Goal: Task Accomplishment & Management: Manage account settings

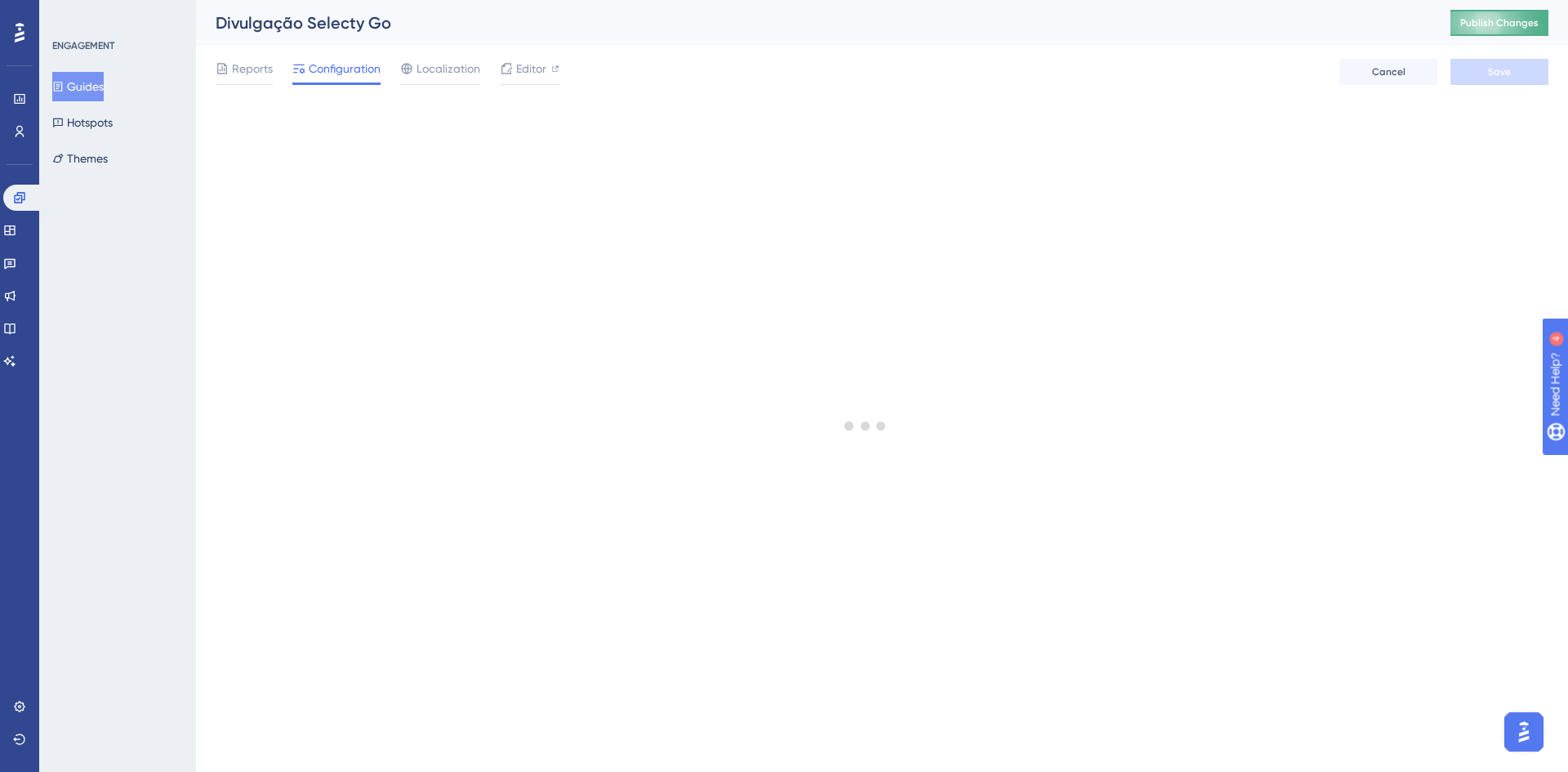
click at [1466, 29] on span "Publish Changes" at bounding box center [1500, 23] width 79 height 13
click at [1460, 21] on button "Publish Changes" at bounding box center [1500, 22] width 98 height 26
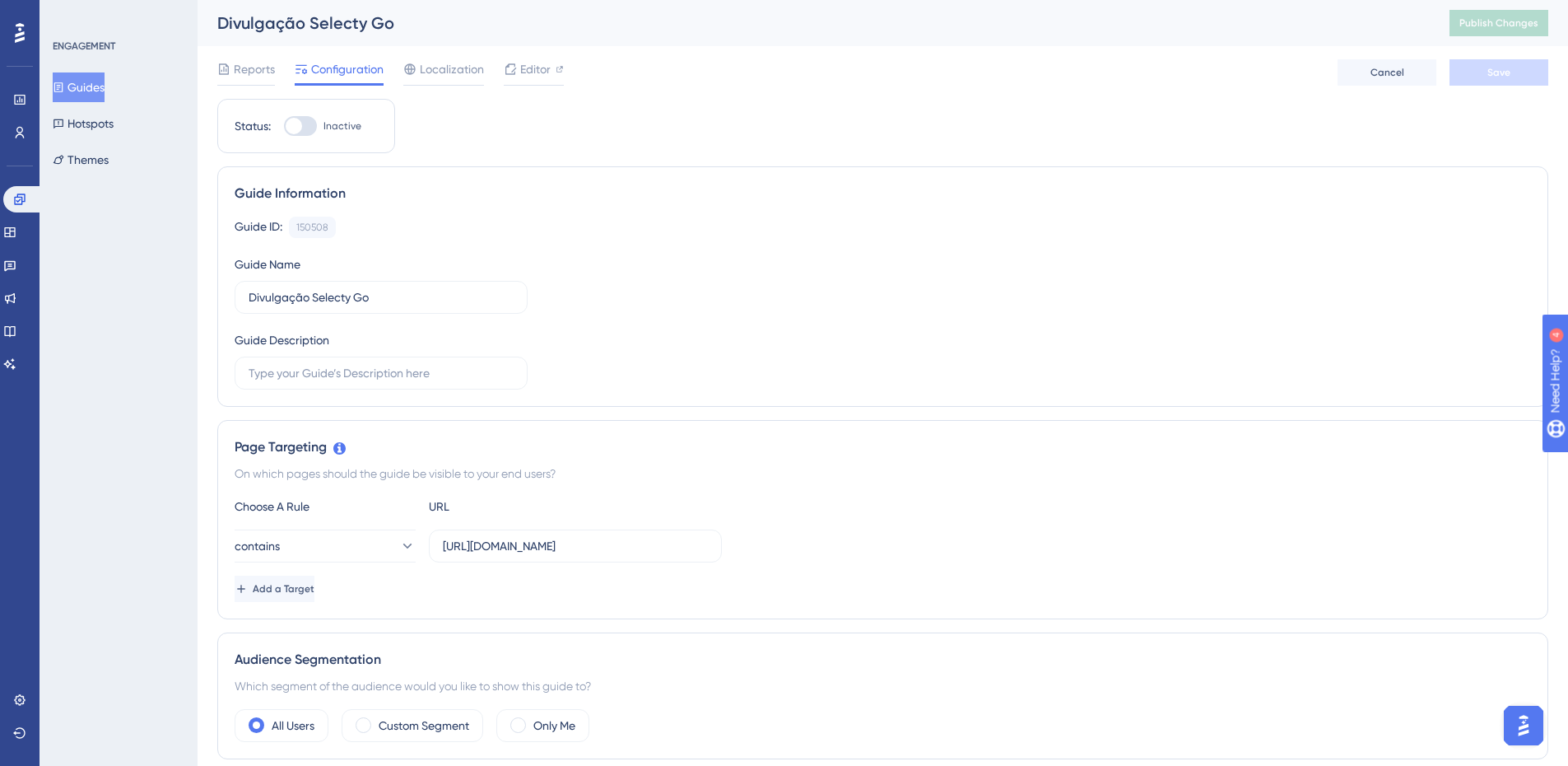
click at [88, 84] on button "Guides" at bounding box center [78, 87] width 52 height 30
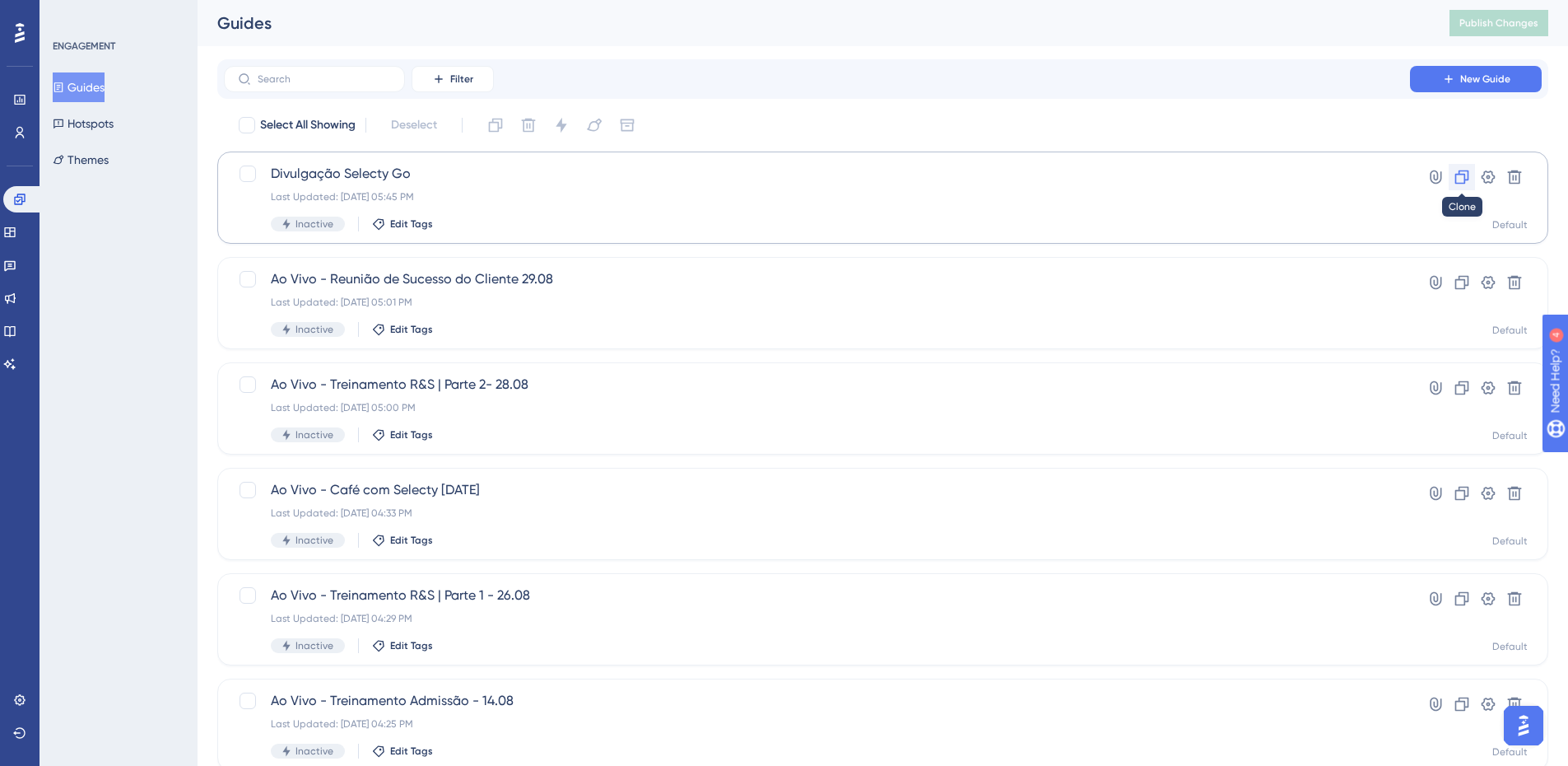
click at [1469, 177] on icon at bounding box center [1461, 176] width 16 height 16
click at [1508, 19] on span "Publish Changes" at bounding box center [1499, 23] width 79 height 14
click at [922, 196] on div "Last Updated: [DATE] 05:46 PM" at bounding box center [817, 197] width 1092 height 14
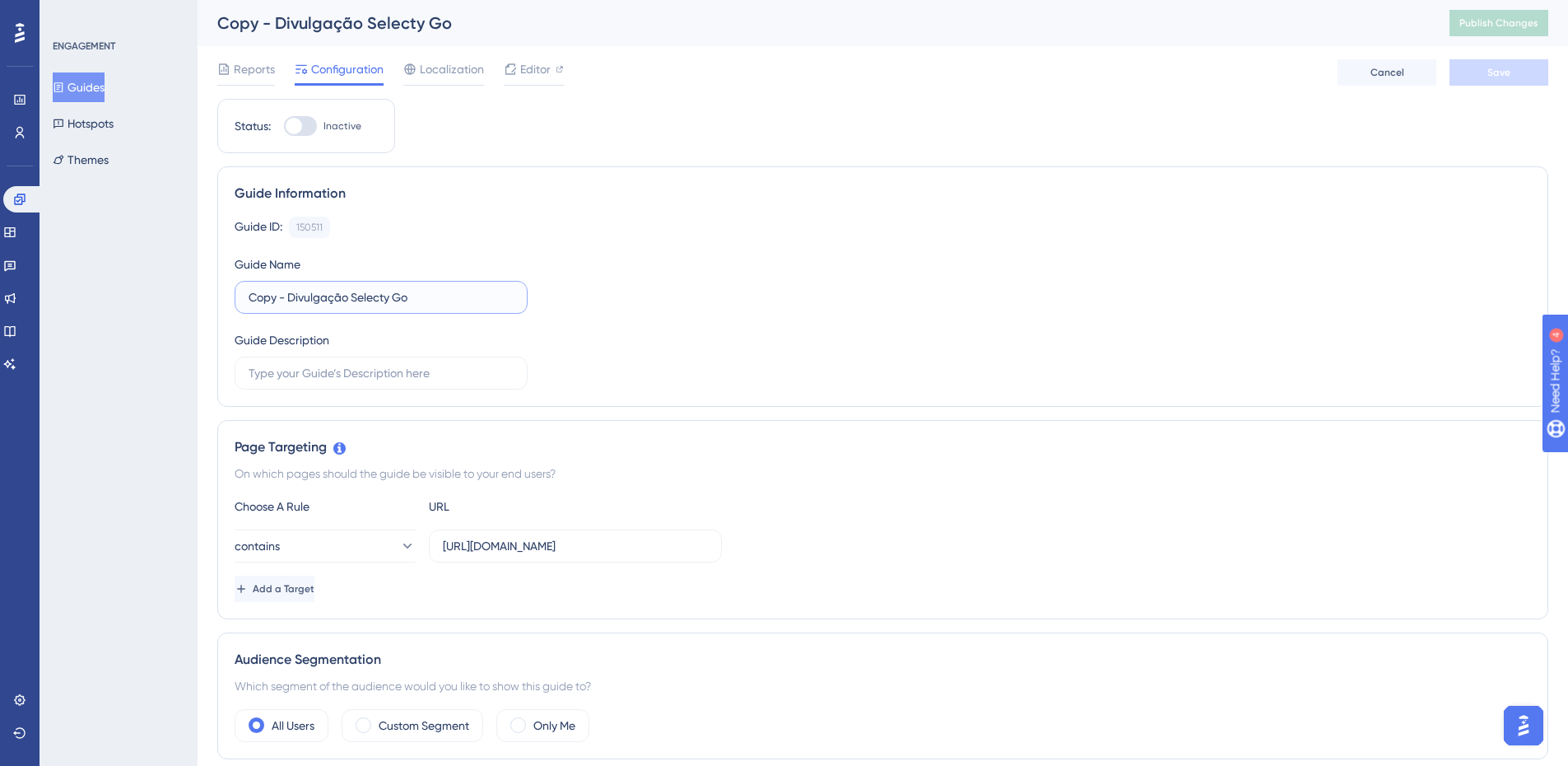
drag, startPoint x: 292, startPoint y: 294, endPoint x: 219, endPoint y: 296, distance: 73.0
click at [220, 305] on div "Guide Information Guide ID: 150511 Copy Guide Name Copy - Divulgação Selecty Go…" at bounding box center [882, 287] width 1332 height 240
click at [375, 296] on input "Divulgação Selecty Go" at bounding box center [382, 297] width 265 height 18
click at [369, 293] on input "Divulgação Selecty Go - 24/08" at bounding box center [382, 297] width 265 height 18
click at [374, 295] on input "Divulgação Selecty Go Spoiler - 24/08" at bounding box center [382, 297] width 265 height 18
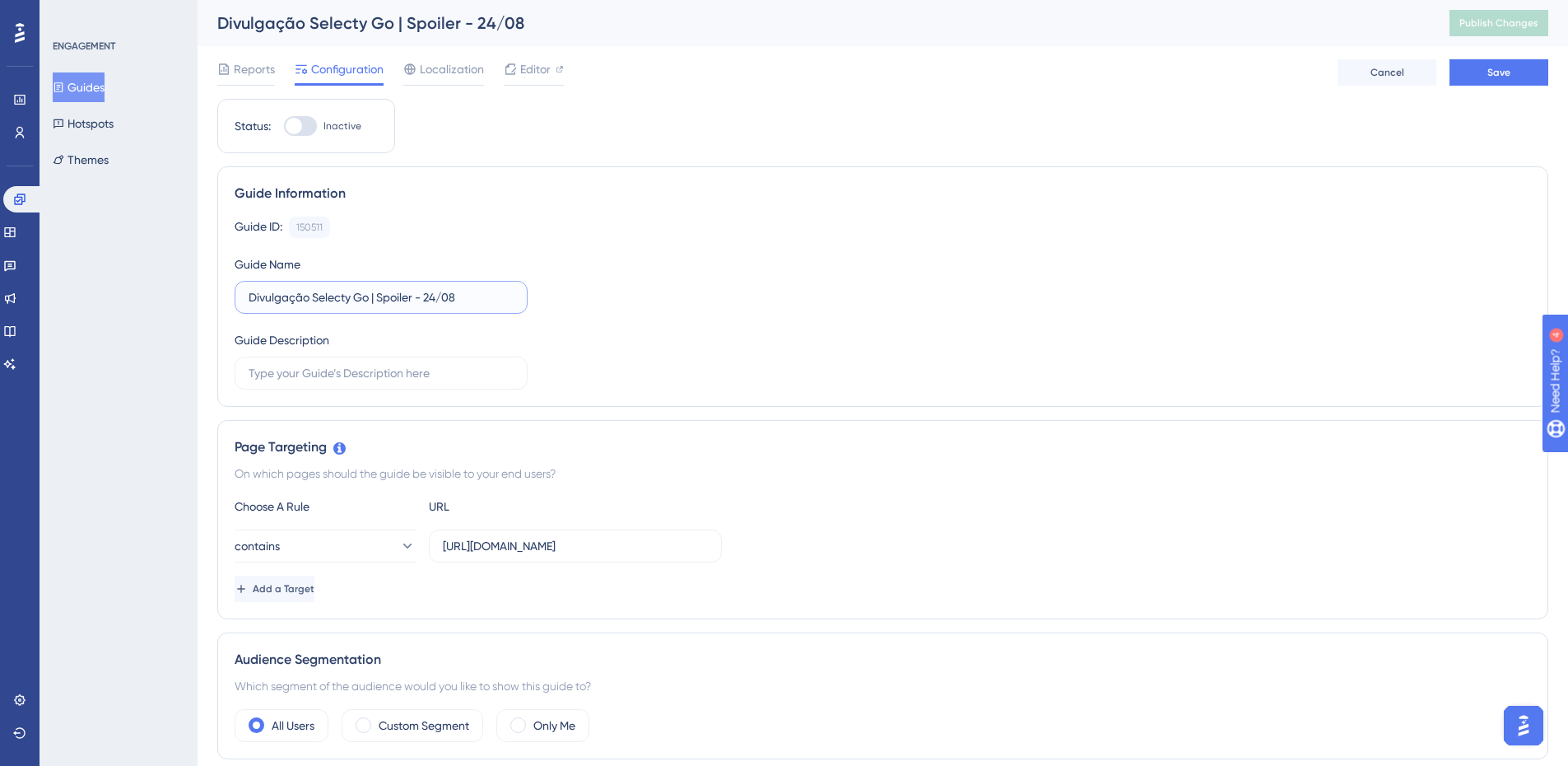
type input "Divulgação Selecty Go | Spoiler - 24/08"
click at [589, 307] on div "Guide ID: 150511 Copy Guide Name Divulgação Selecty Go | Spoiler - 24/08 Guide …" at bounding box center [882, 303] width 1297 height 173
click at [1502, 80] on button "Save" at bounding box center [1499, 72] width 99 height 26
click at [1466, 25] on button "Publish Changes" at bounding box center [1499, 22] width 99 height 26
click at [105, 90] on button "Guides" at bounding box center [78, 87] width 52 height 30
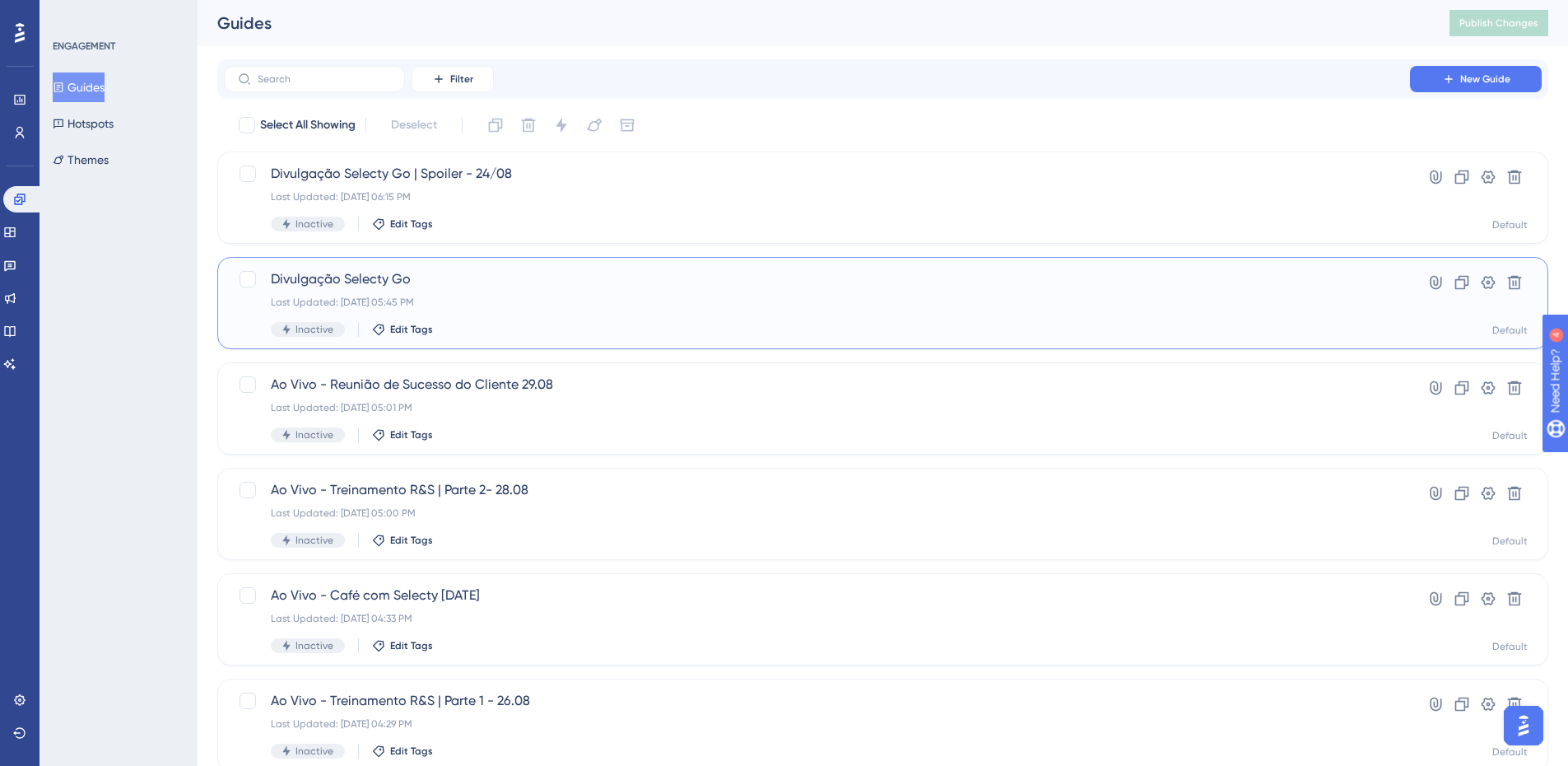
click at [548, 292] on div "Divulgação Selecty Go Last Updated: [DATE] 05:45 PM Inactive Edit Tags" at bounding box center [817, 303] width 1092 height 68
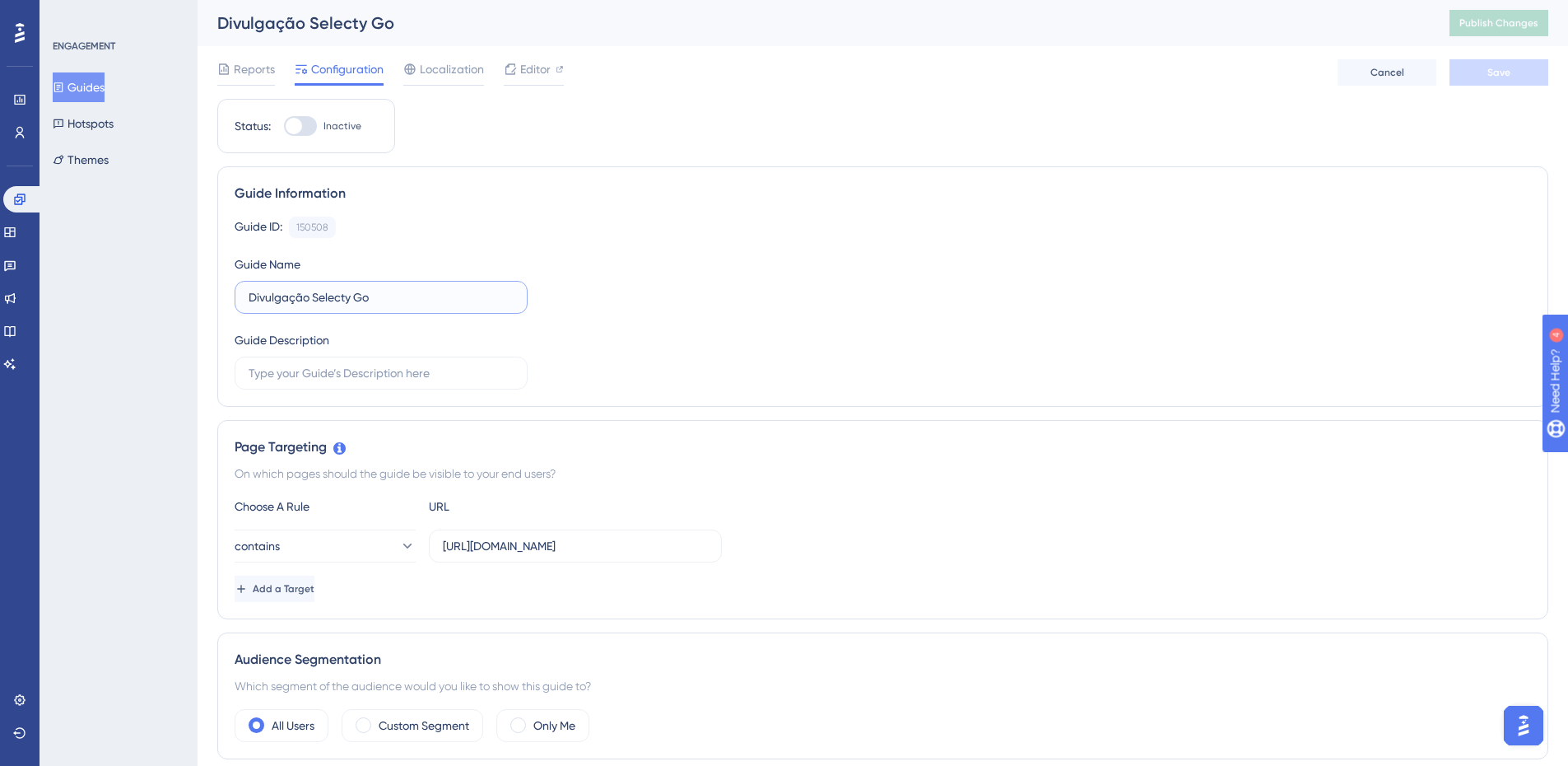
click at [374, 295] on input "Divulgação Selecty Go" at bounding box center [382, 297] width 265 height 18
type input "Divulgação Selecty Go | Oficial - 25/08"
click at [1466, 77] on button "Save" at bounding box center [1499, 72] width 99 height 26
click at [1492, 28] on span "Publish Changes" at bounding box center [1499, 23] width 79 height 14
click at [1387, 30] on div "Divulgação Selecty Go | Oficial - 25/08" at bounding box center [813, 23] width 1191 height 23
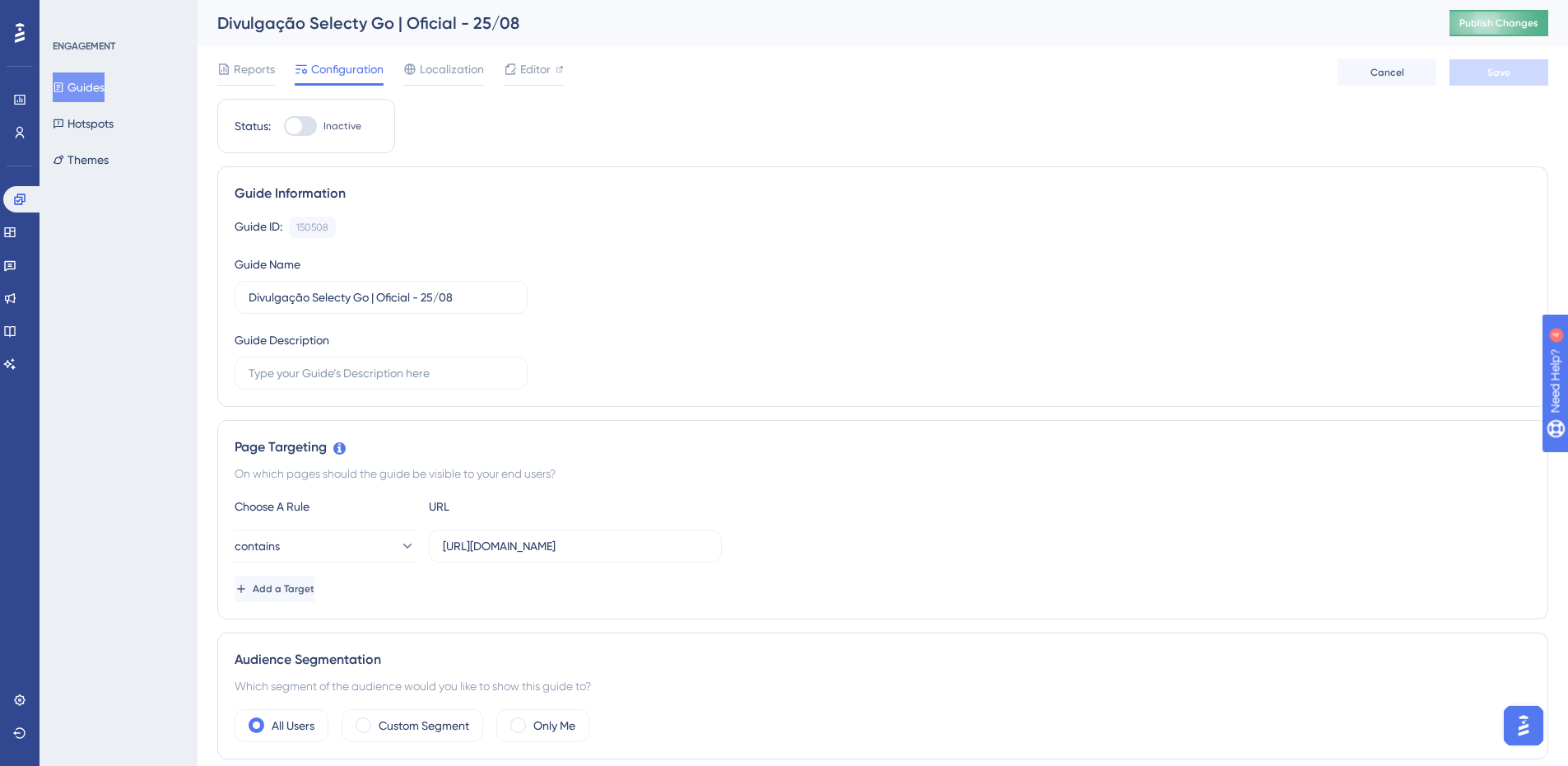
click at [1480, 22] on span "Publish Changes" at bounding box center [1499, 23] width 79 height 14
click at [1477, 25] on span "Publish Changes" at bounding box center [1499, 23] width 79 height 14
